Goal: Use online tool/utility: Utilize a website feature to perform a specific function

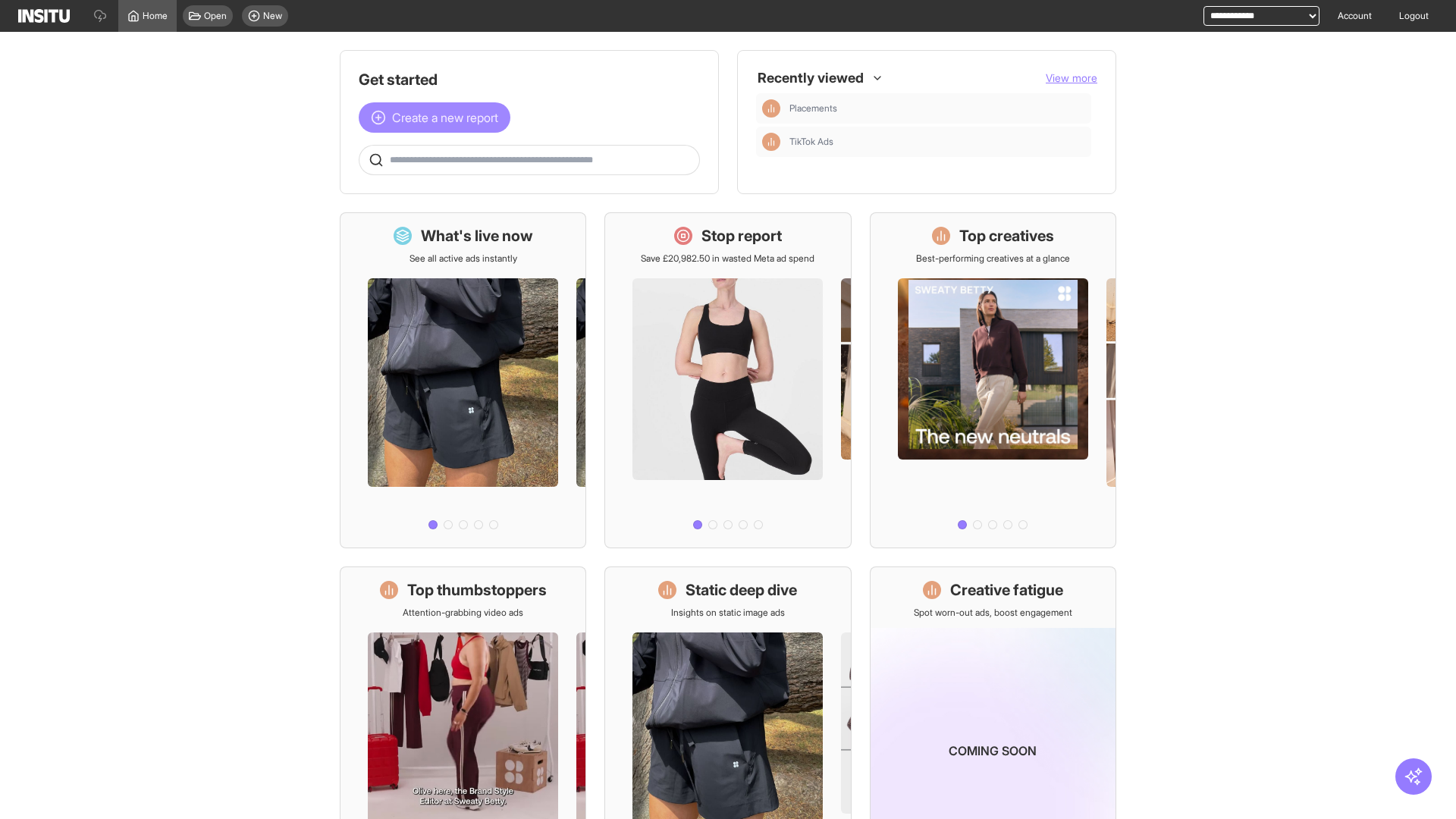
click at [439, 118] on span "Create a new report" at bounding box center [445, 117] width 106 height 18
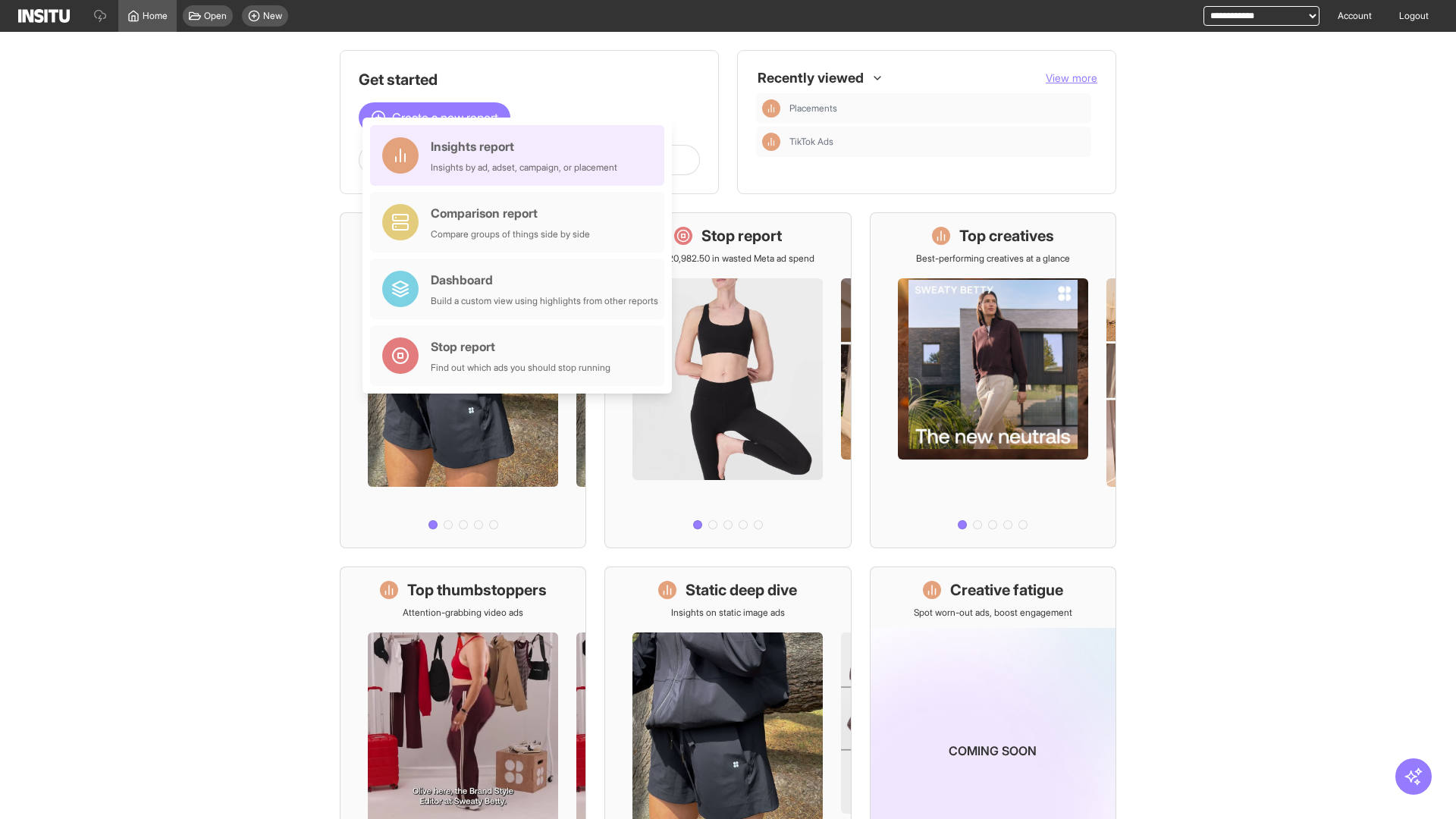
click at [521, 156] on div "Insights report Insights by ad, adset, campaign, or placement" at bounding box center [524, 156] width 186 height 36
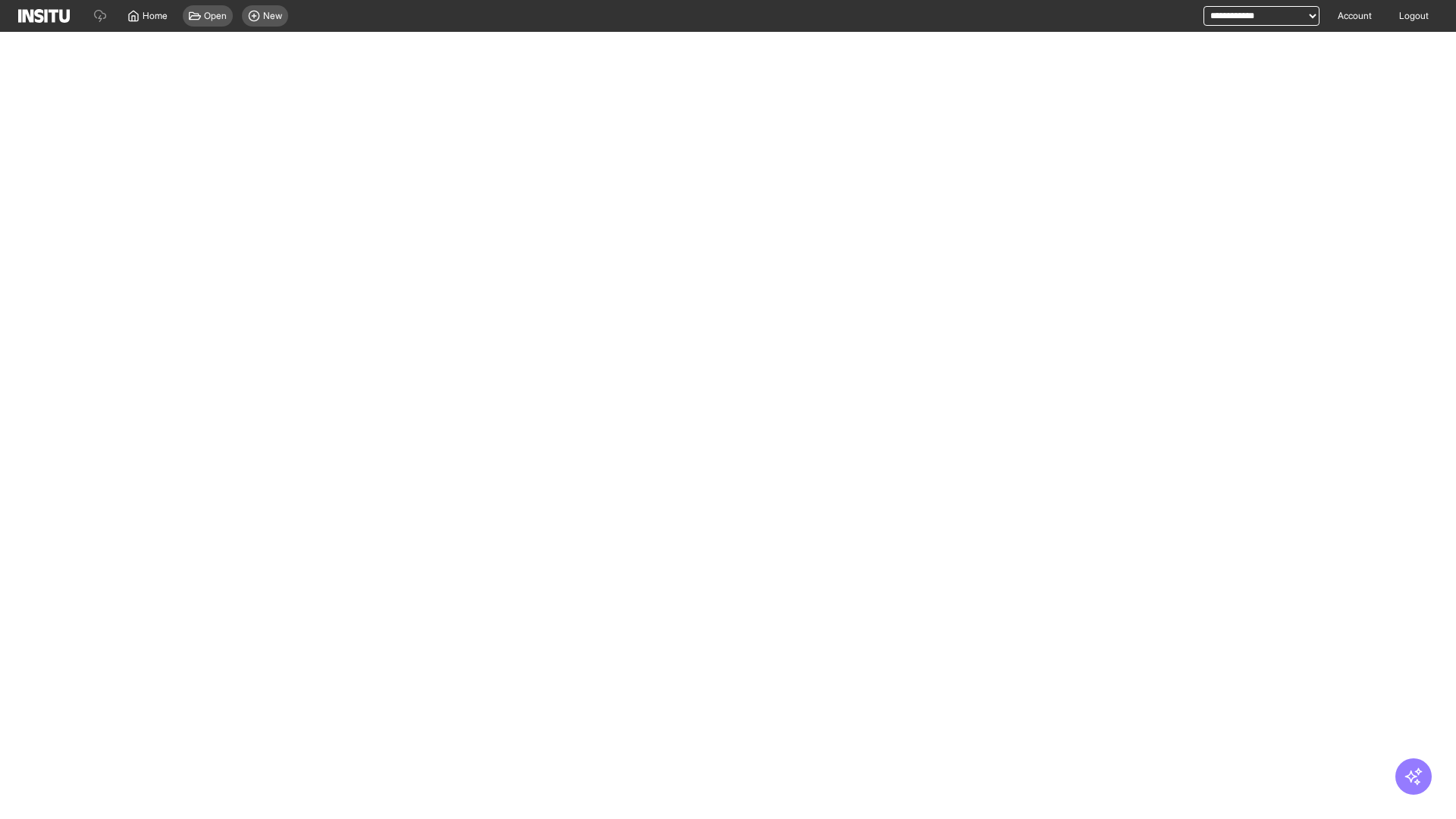
select select "**"
